Goal: Information Seeking & Learning: Learn about a topic

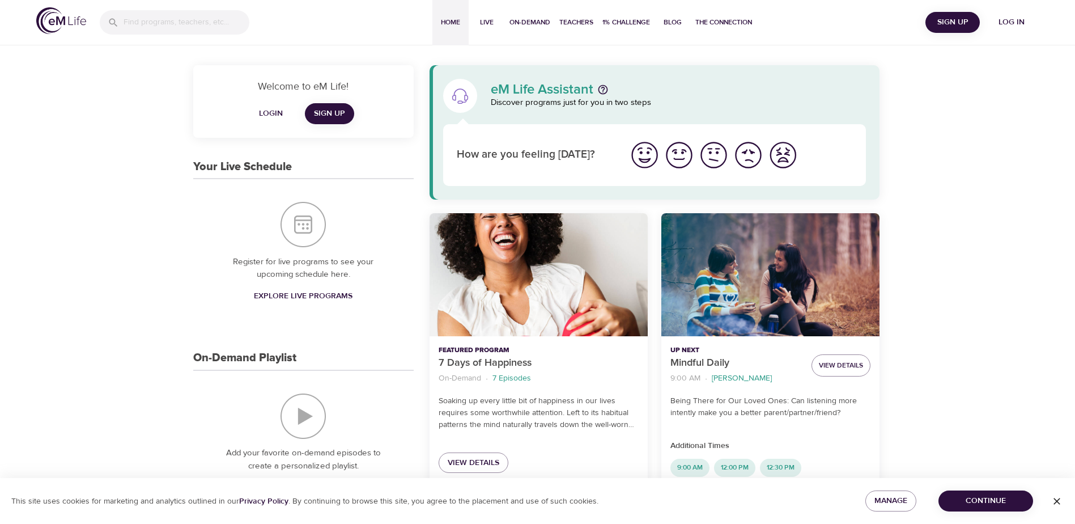
click at [750, 266] on div "Mindful Daily" at bounding box center [770, 274] width 218 height 123
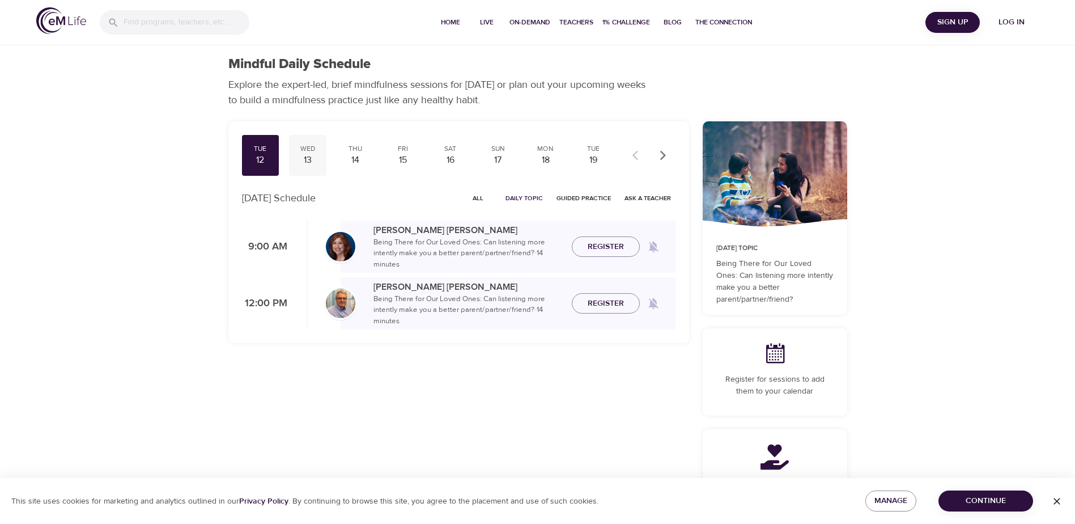
click at [307, 158] on div "13" at bounding box center [308, 160] width 28 height 13
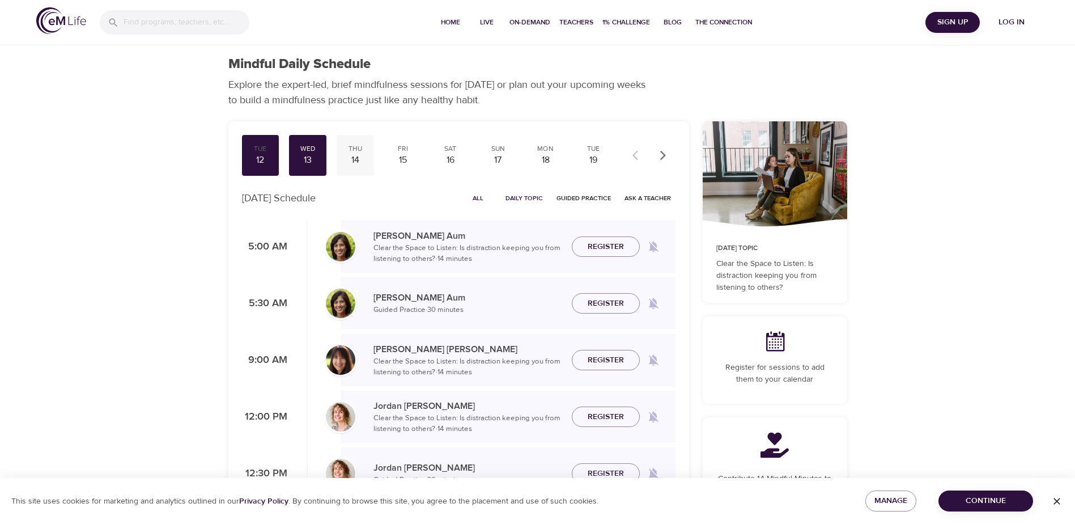
click at [352, 159] on div "14" at bounding box center [355, 160] width 28 height 13
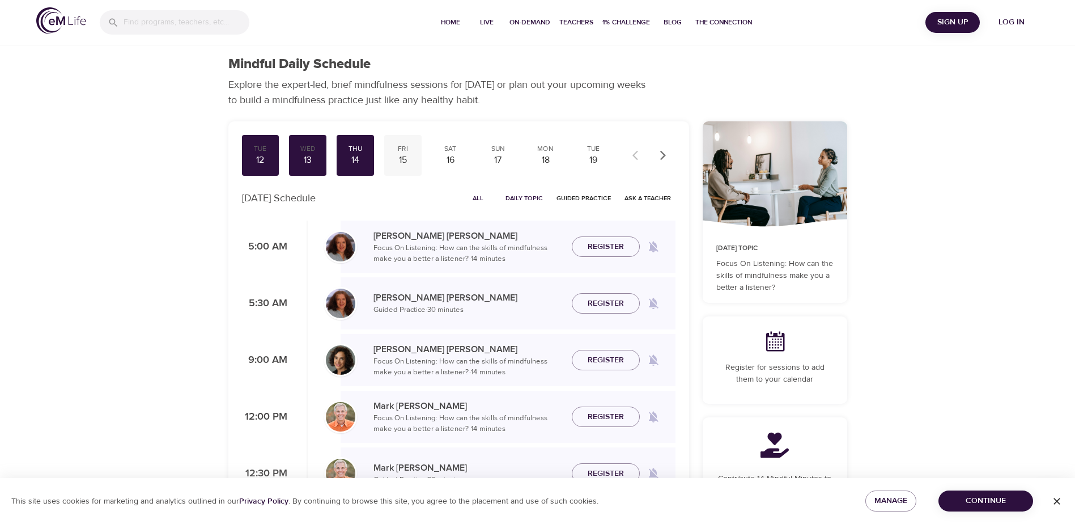
click at [404, 155] on div "15" at bounding box center [403, 160] width 28 height 13
